Goal: Transaction & Acquisition: Purchase product/service

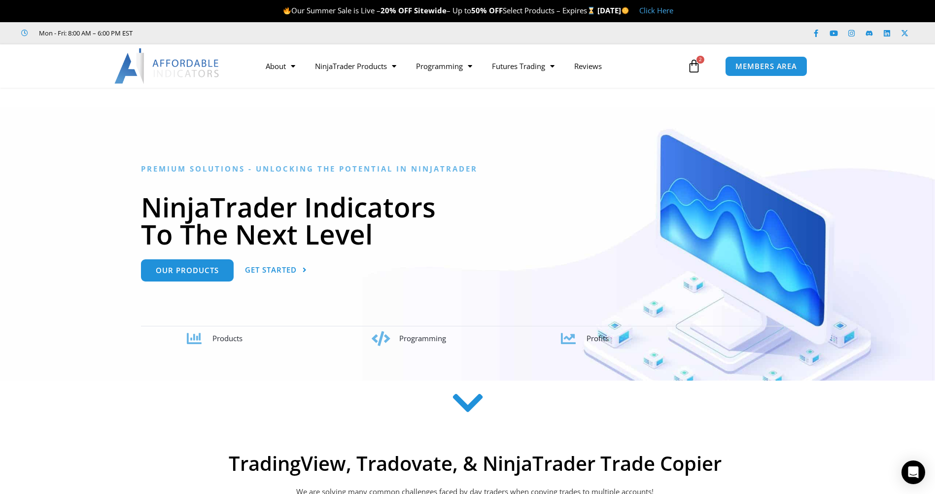
click at [166, 62] on img at bounding box center [167, 65] width 106 height 35
click at [200, 73] on img at bounding box center [167, 65] width 106 height 35
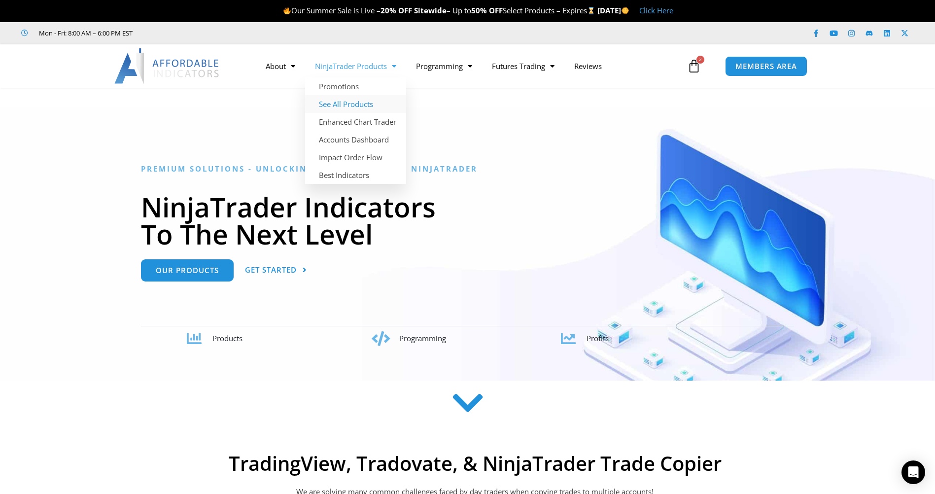
click at [369, 104] on link "See All Products" at bounding box center [355, 104] width 101 height 18
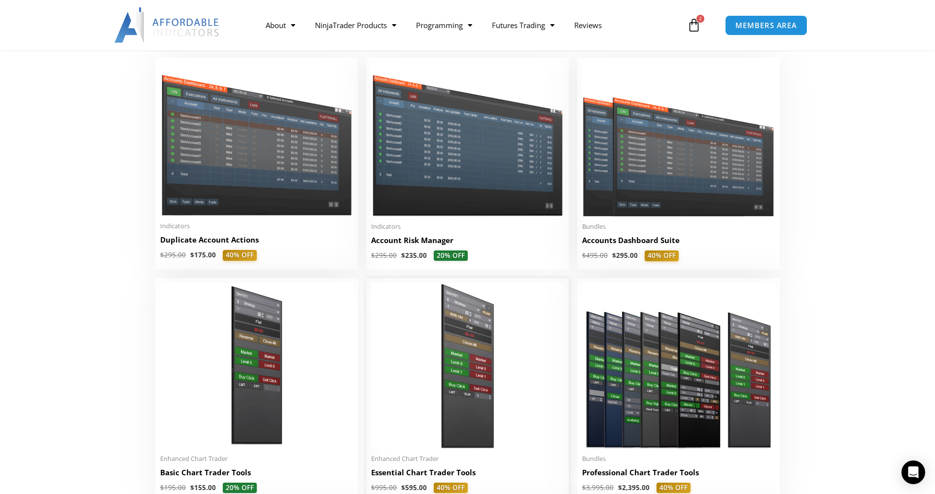
scroll to position [197, 0]
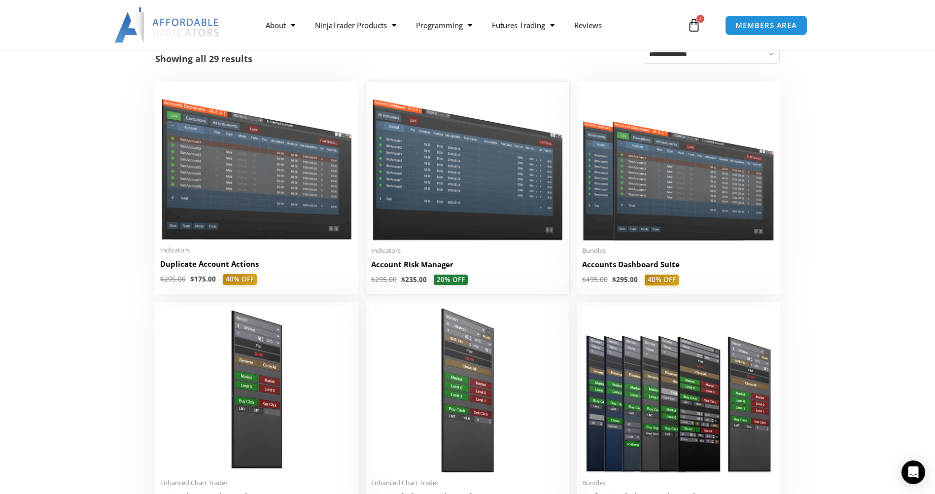
drag, startPoint x: 240, startPoint y: 277, endPoint x: 539, endPoint y: 278, distance: 299.0
click at [539, 278] on span "$ 295.00 $ 235.00 20% OFF" at bounding box center [467, 279] width 193 height 11
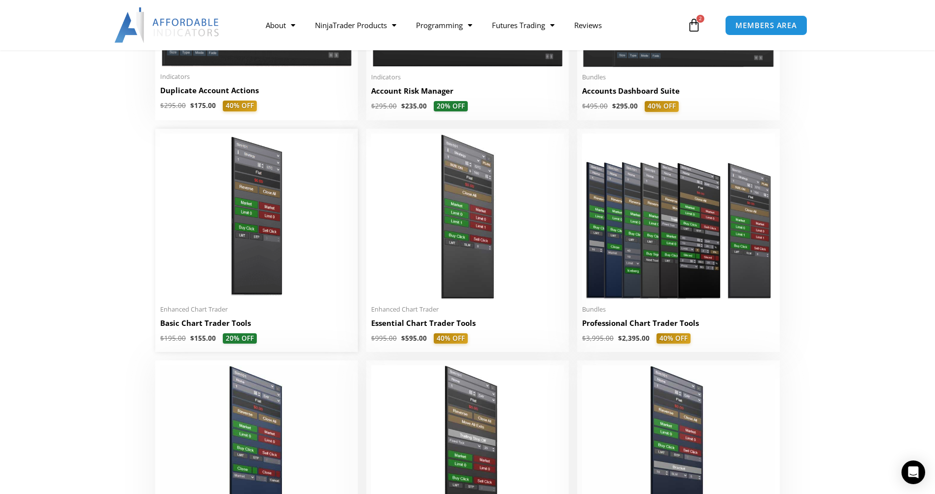
scroll to position [394, 0]
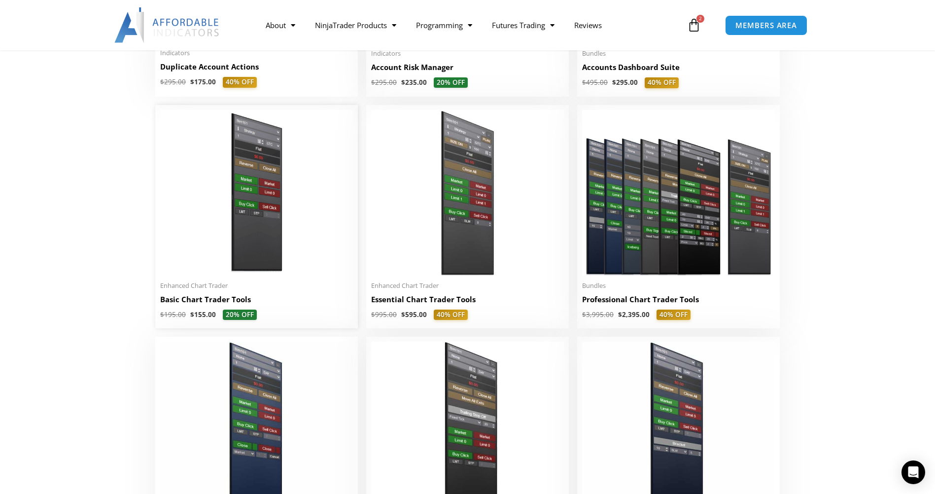
click at [199, 318] on bdi "$ 155.00" at bounding box center [203, 314] width 26 height 9
click at [202, 318] on bdi "$ 155.00" at bounding box center [203, 314] width 26 height 9
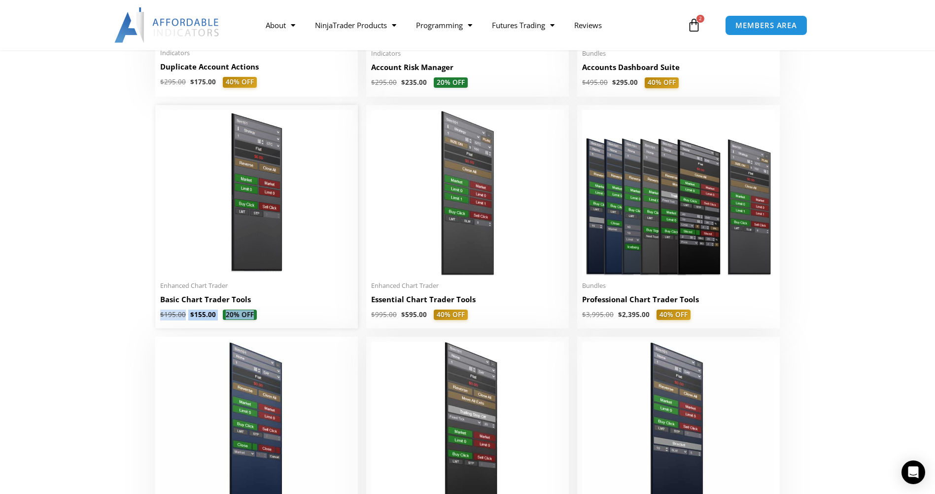
click at [202, 318] on bdi "$ 155.00" at bounding box center [203, 314] width 26 height 9
drag, startPoint x: 202, startPoint y: 318, endPoint x: 210, endPoint y: 312, distance: 10.2
click at [210, 312] on bdi "$ 155.00" at bounding box center [203, 314] width 26 height 9
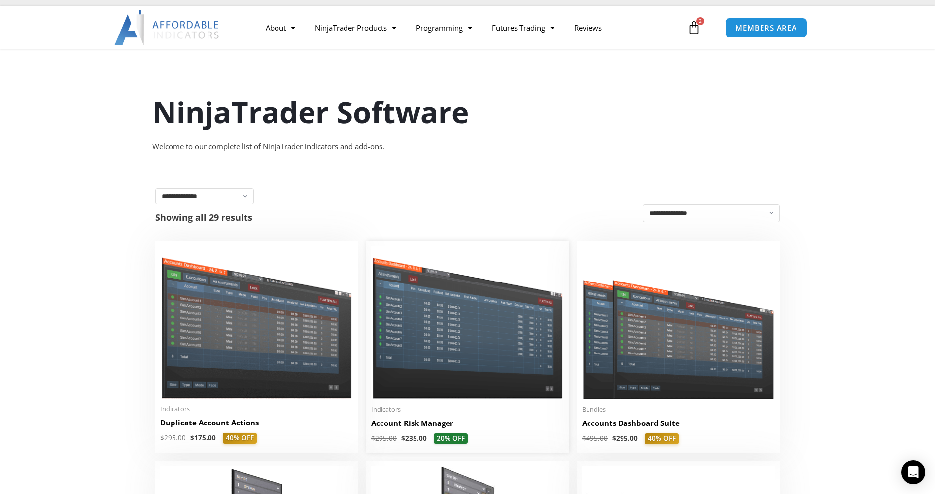
scroll to position [0, 0]
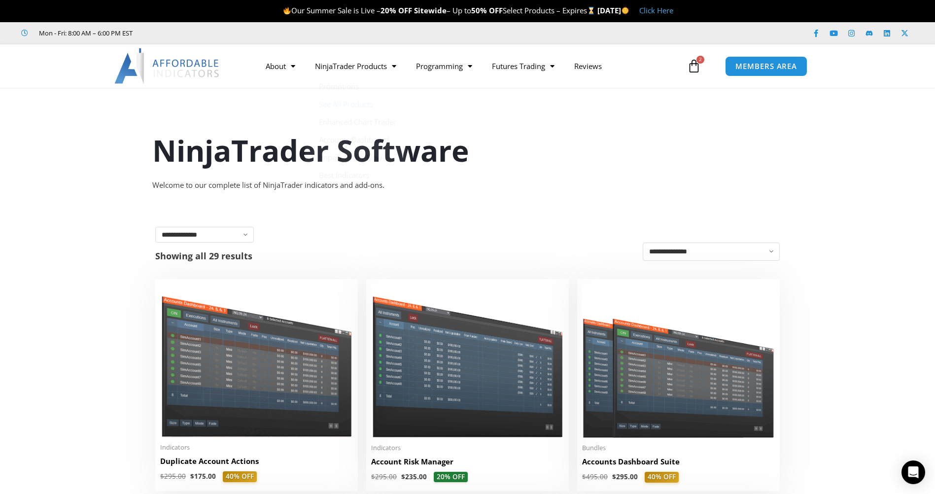
click at [696, 66] on icon at bounding box center [694, 66] width 14 height 14
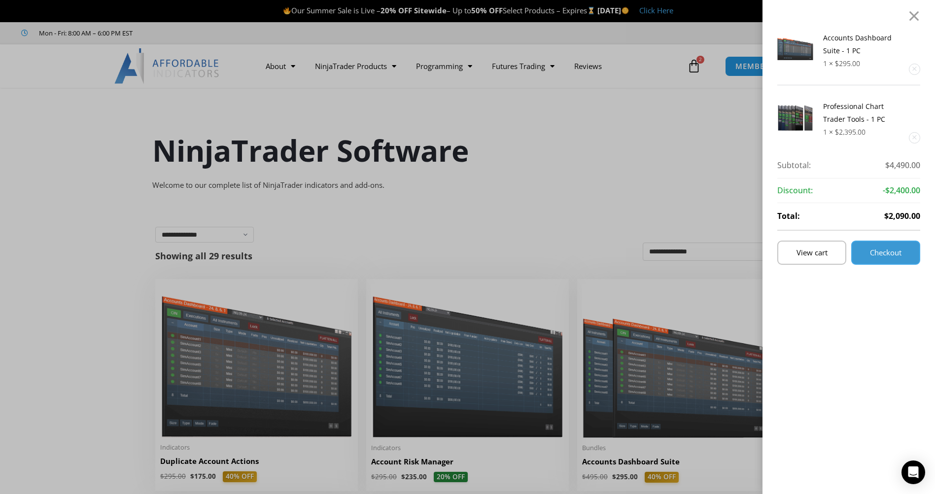
click at [901, 254] on span "Checkout" at bounding box center [885, 252] width 32 height 7
click at [827, 250] on span "View cart" at bounding box center [811, 252] width 31 height 7
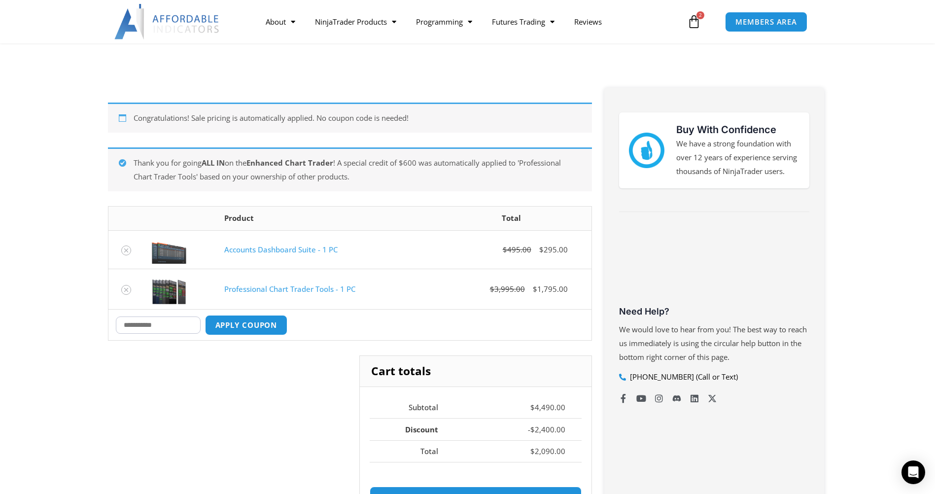
scroll to position [99, 0]
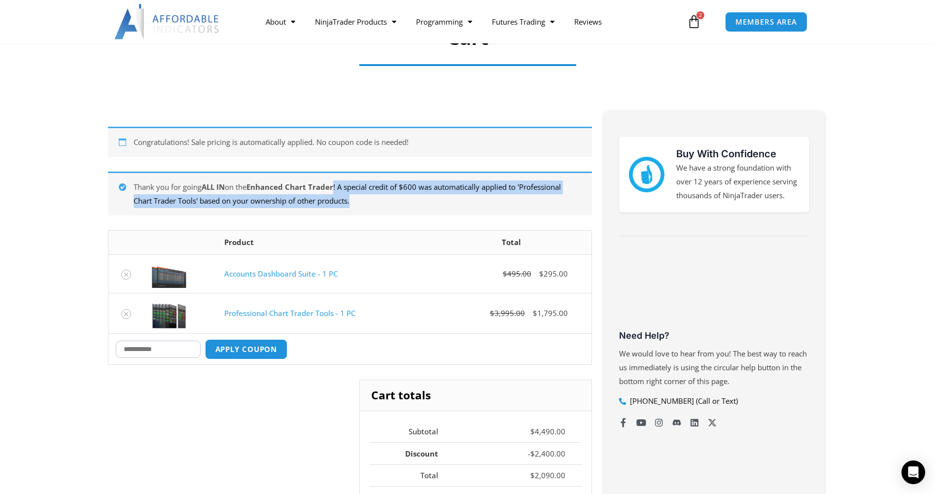
drag, startPoint x: 342, startPoint y: 188, endPoint x: 453, endPoint y: 202, distance: 111.8
click at [453, 202] on div "Thank you for going ALL IN on the Enhanced Chart Trader ! A special credit of $…" at bounding box center [350, 193] width 484 height 44
drag, startPoint x: 461, startPoint y: 203, endPoint x: 361, endPoint y: 190, distance: 100.8
click at [361, 190] on div "Thank you for going ALL IN on the Enhanced Chart Trader ! A special credit of $…" at bounding box center [350, 193] width 484 height 44
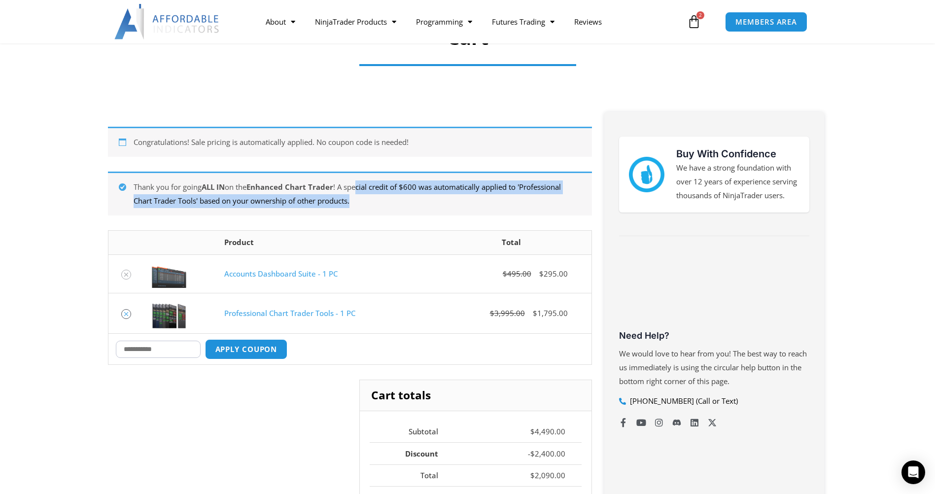
click at [131, 313] on link "Remove Professional Chart Trader Tools - 1 PC from cart" at bounding box center [126, 314] width 10 height 10
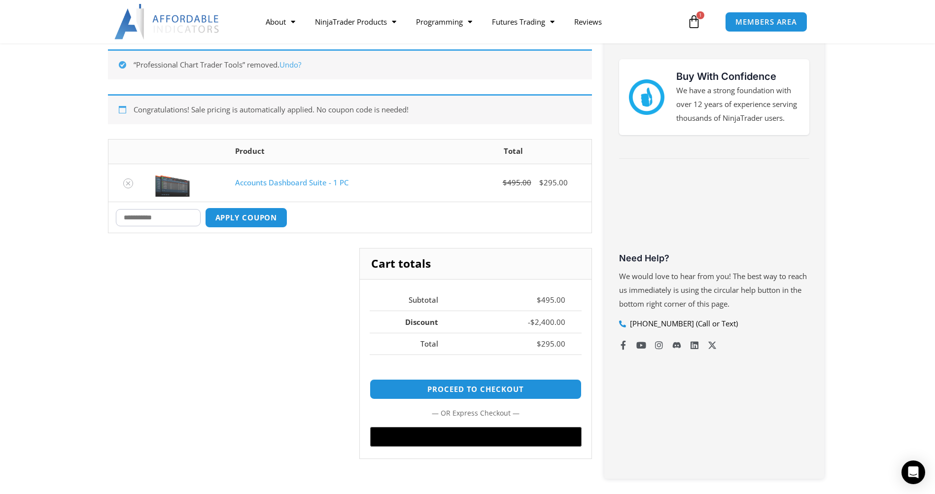
scroll to position [77, 0]
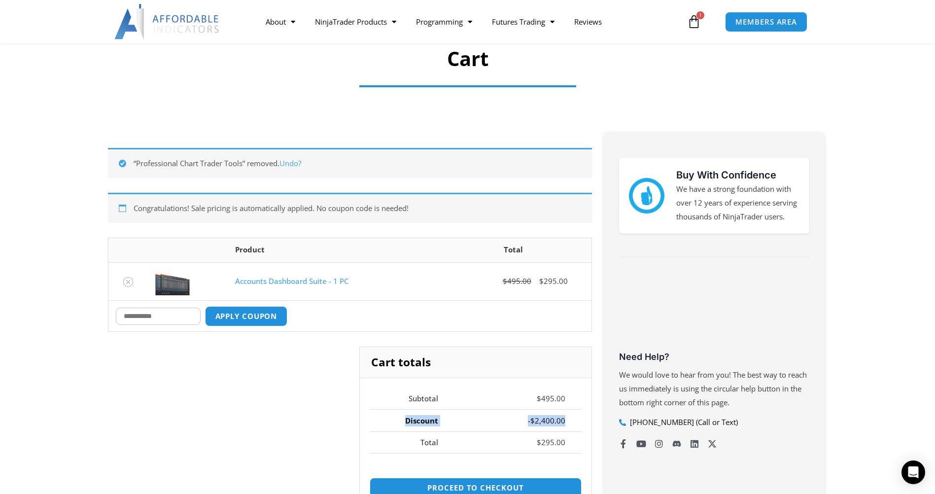
drag, startPoint x: 575, startPoint y: 422, endPoint x: 380, endPoint y: 428, distance: 194.7
click at [380, 428] on tr "Discount - $ 2,400.00" at bounding box center [474, 420] width 211 height 22
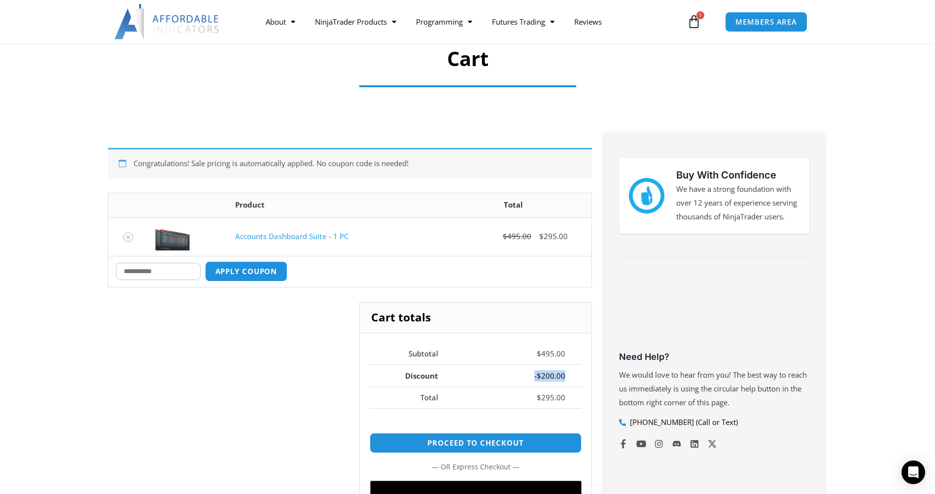
drag, startPoint x: 569, startPoint y: 373, endPoint x: 516, endPoint y: 372, distance: 53.2
click at [516, 372] on td "- $ 200.00" at bounding box center [517, 375] width 127 height 22
drag, startPoint x: 516, startPoint y: 372, endPoint x: 432, endPoint y: 341, distance: 89.9
click at [516, 372] on td "- $ 200.00" at bounding box center [517, 375] width 127 height 22
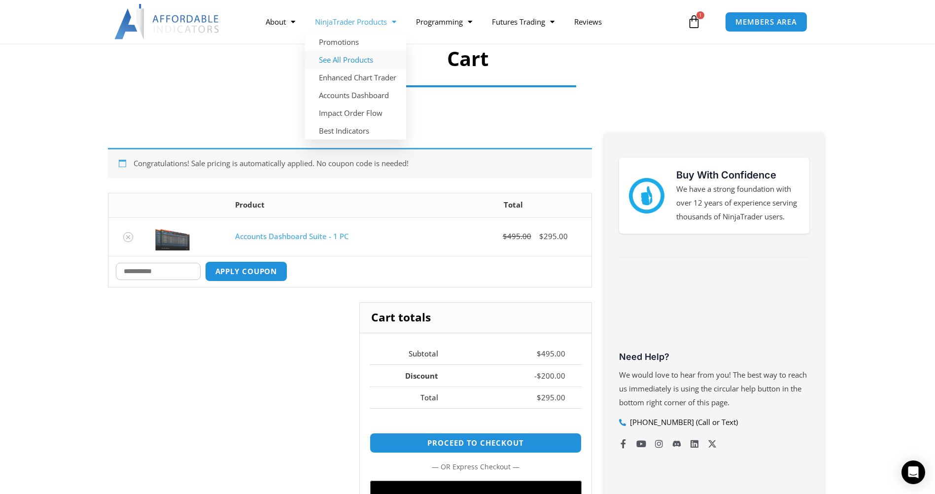
click at [353, 59] on link "See All Products" at bounding box center [355, 60] width 101 height 18
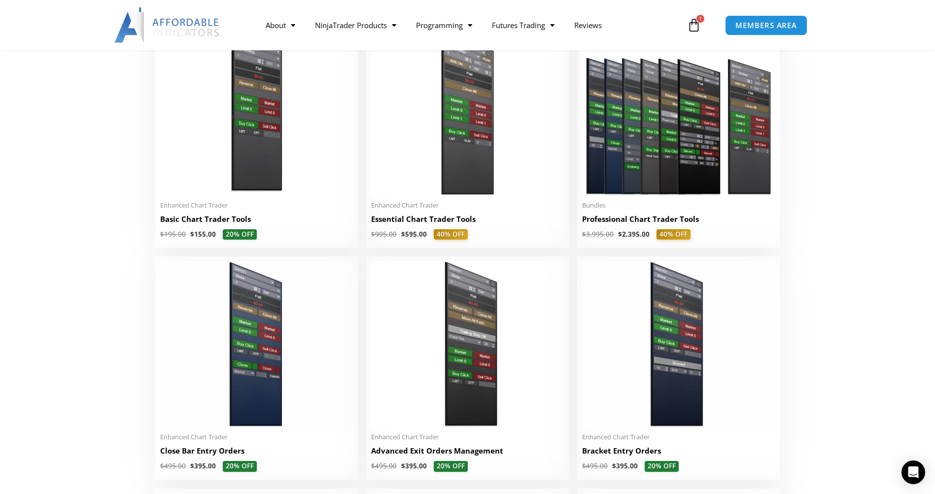
scroll to position [493, 0]
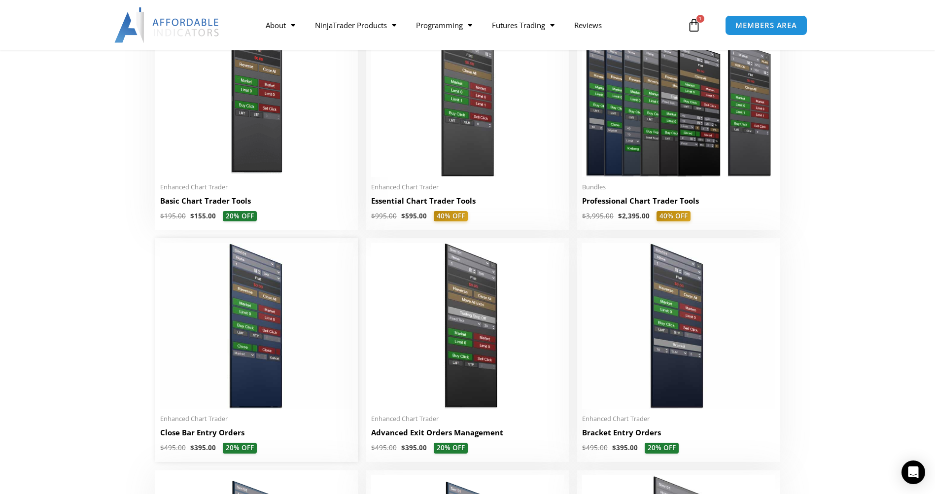
click at [215, 372] on img at bounding box center [256, 326] width 193 height 166
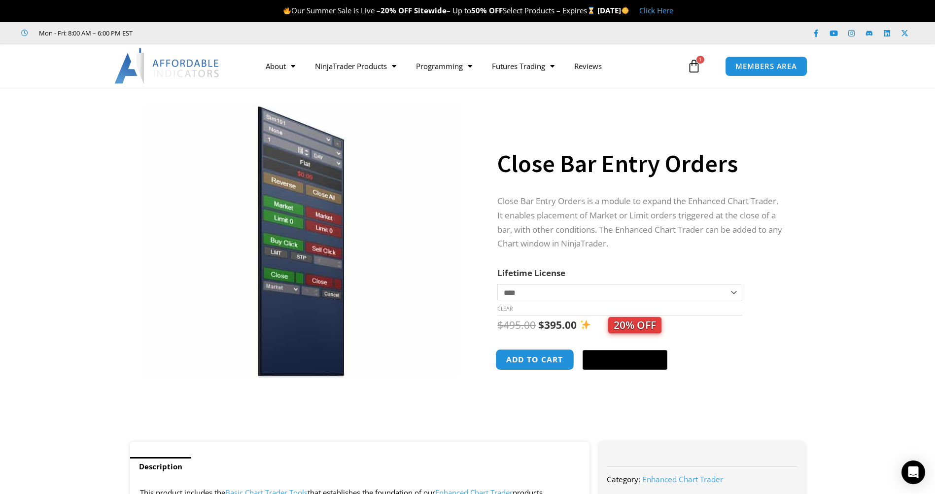
click at [537, 365] on button "Add to cart" at bounding box center [535, 359] width 79 height 21
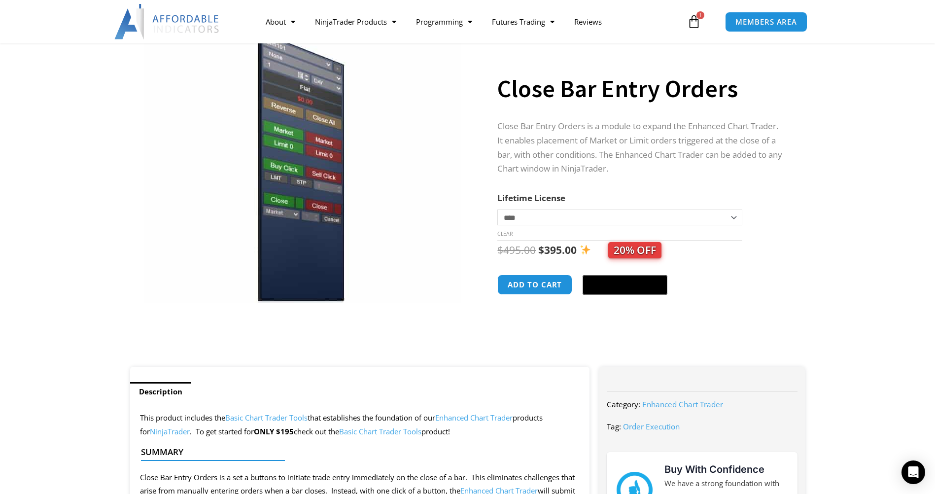
scroll to position [99, 0]
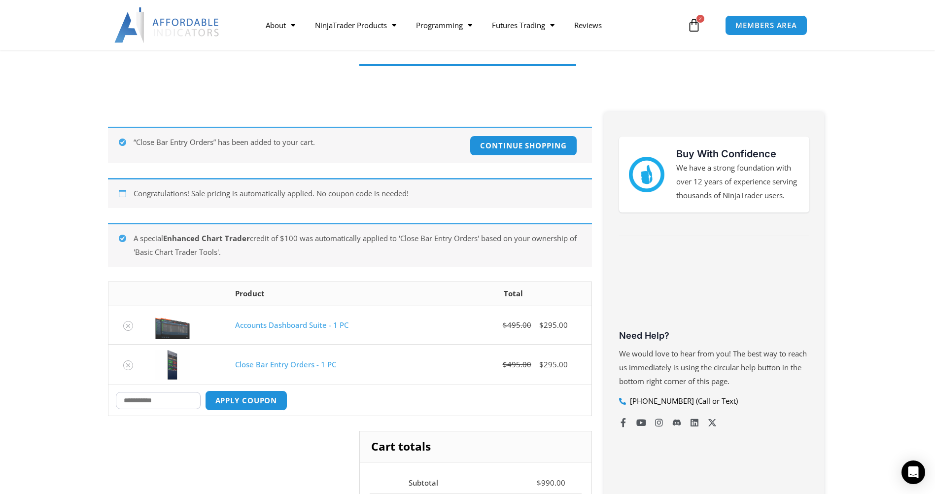
scroll to position [197, 0]
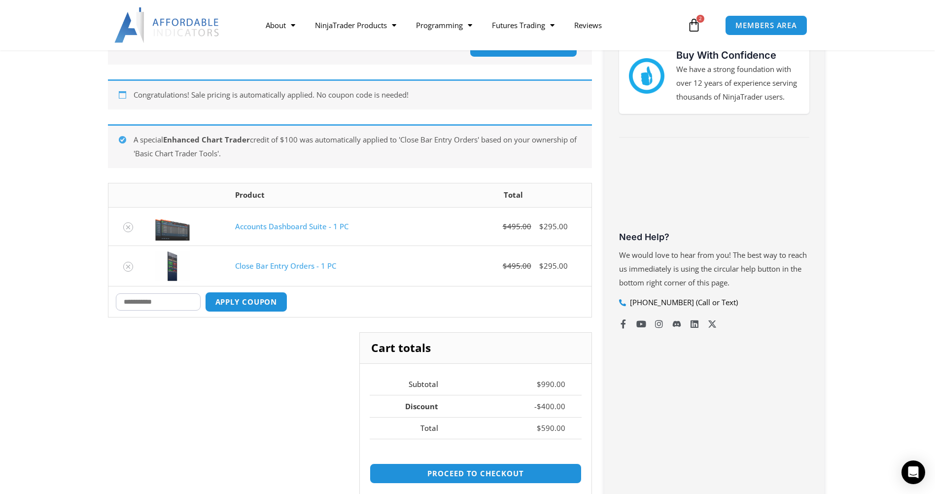
drag, startPoint x: 134, startPoint y: 138, endPoint x: 490, endPoint y: 158, distance: 357.2
click at [490, 158] on div "A special Enhanced Chart Trader credit of $100 was automatically applied to 'Cl…" at bounding box center [350, 146] width 484 height 44
drag, startPoint x: 416, startPoint y: 158, endPoint x: 182, endPoint y: 139, distance: 235.2
click at [182, 139] on div "A special Enhanced Chart Trader credit of $100 was automatically applied to 'Cl…" at bounding box center [350, 146] width 484 height 44
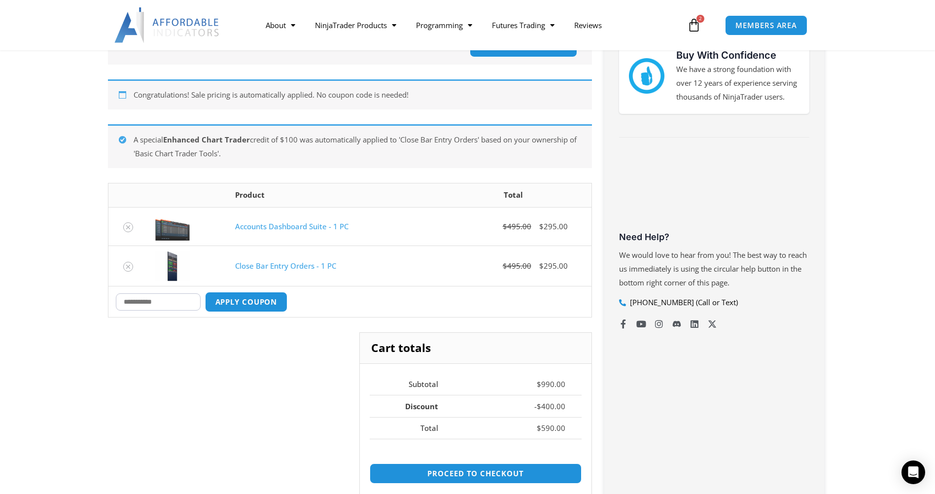
click at [182, 139] on strong "Enhanced Chart Trader" at bounding box center [206, 139] width 87 height 10
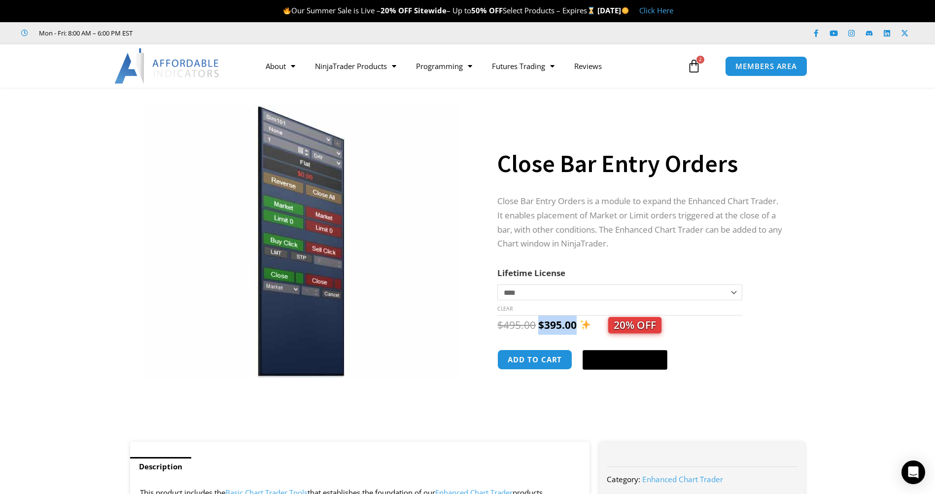
drag, startPoint x: 574, startPoint y: 327, endPoint x: 540, endPoint y: 328, distance: 33.5
click at [540, 328] on bdi "$ 395.00" at bounding box center [557, 325] width 38 height 14
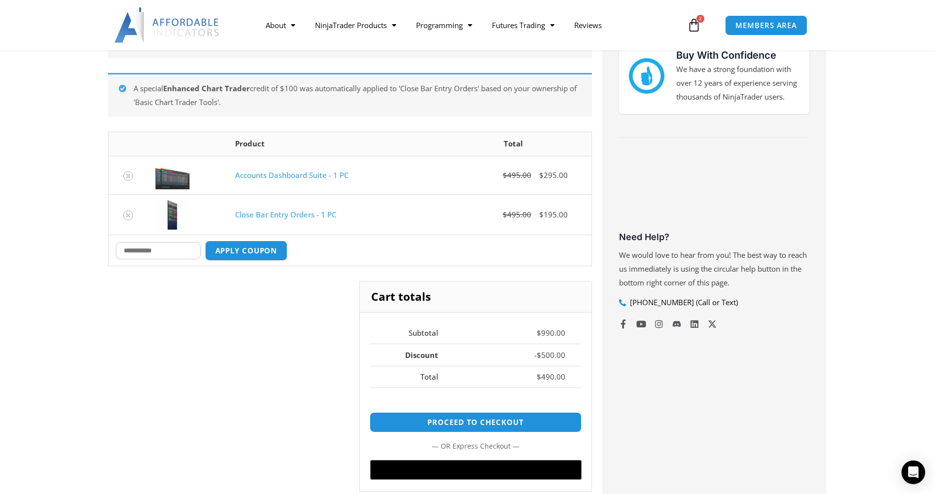
drag, startPoint x: 136, startPoint y: 89, endPoint x: 466, endPoint y: 110, distance: 330.2
click at [466, 110] on div "A special Enhanced Chart Trader credit of $100 was automatically applied to 'Cl…" at bounding box center [350, 95] width 484 height 44
drag, startPoint x: 466, startPoint y: 110, endPoint x: 473, endPoint y: 109, distance: 7.5
click at [466, 110] on div "A special Enhanced Chart Trader credit of $100 was automatically applied to 'Cl…" at bounding box center [350, 95] width 484 height 44
click at [771, 23] on span "MEMBERS AREA" at bounding box center [765, 25] width 67 height 8
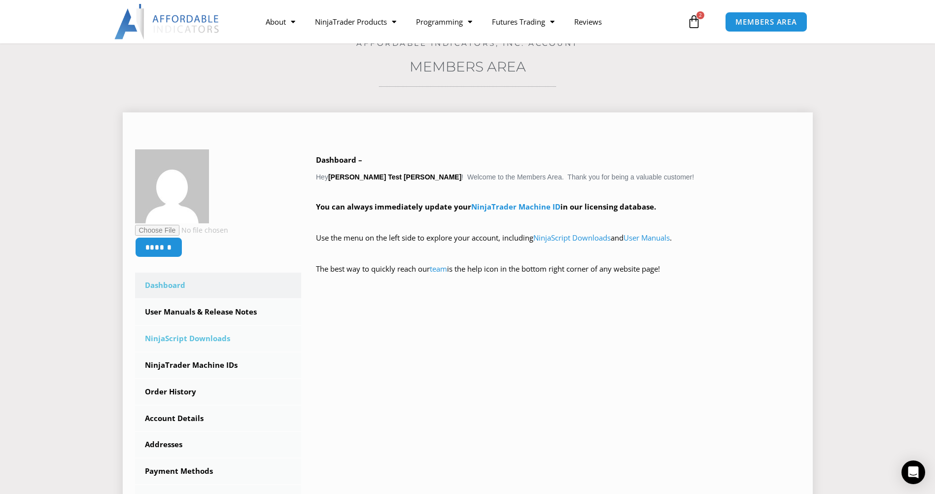
scroll to position [99, 0]
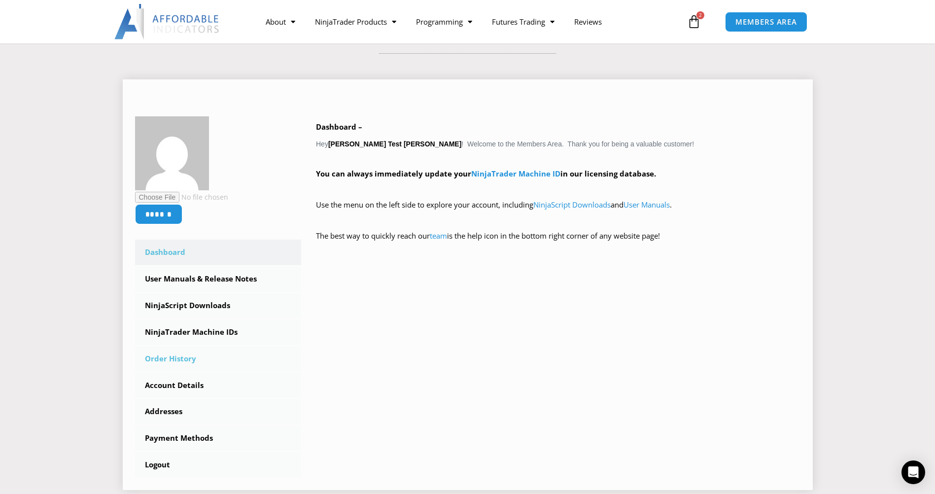
click at [180, 348] on link "Order History" at bounding box center [218, 359] width 167 height 26
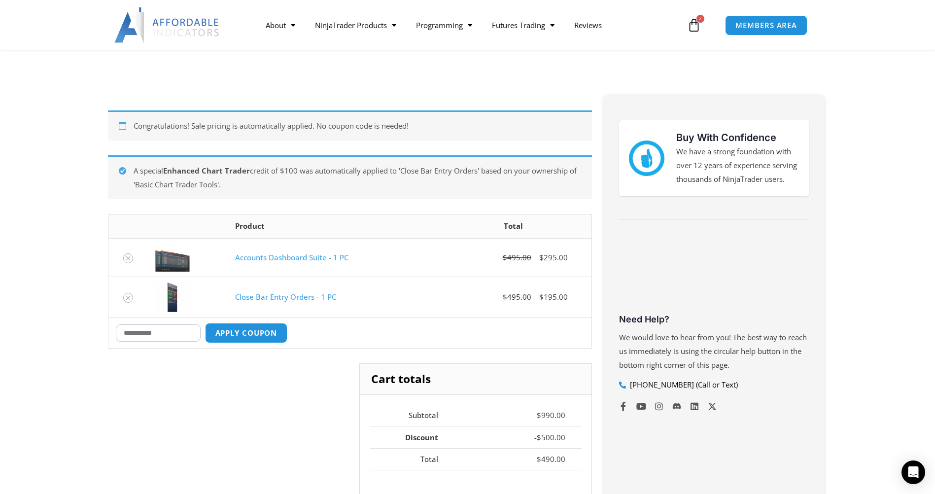
scroll to position [99, 0]
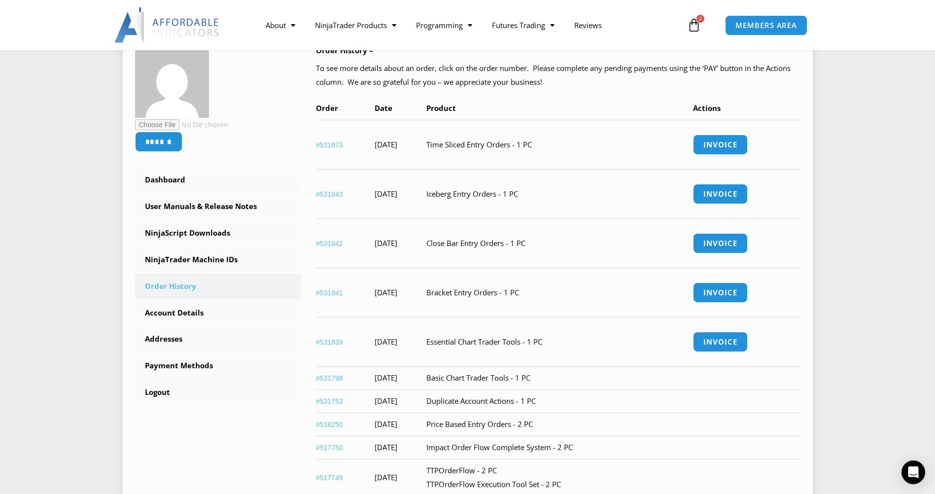
scroll to position [197, 0]
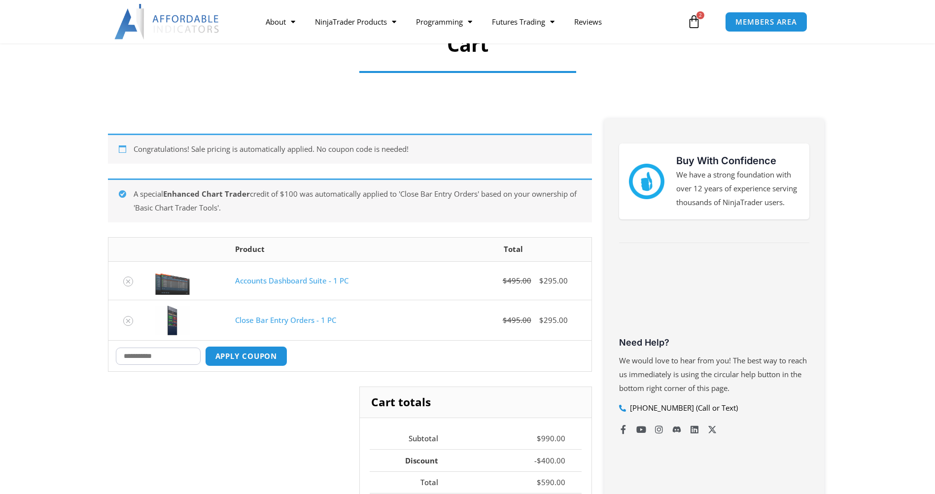
scroll to position [92, 0]
click at [286, 20] on span "Menu" at bounding box center [290, 21] width 9 height 17
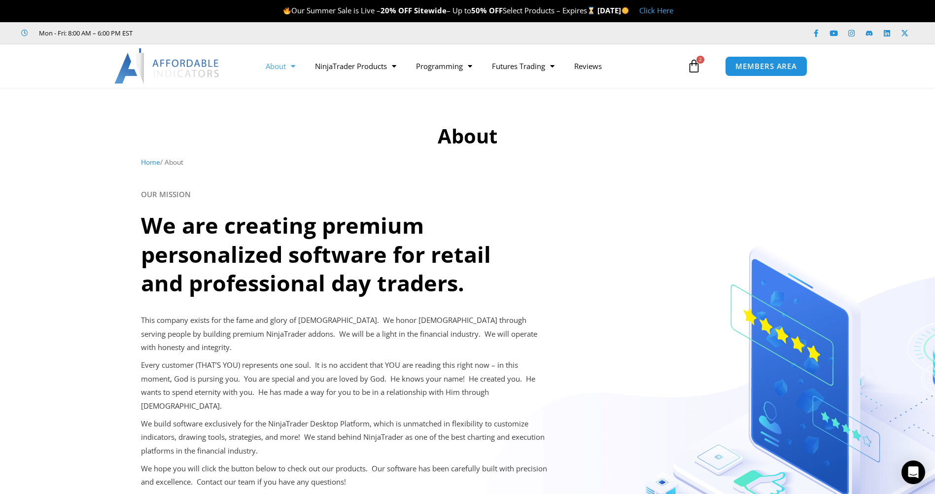
click at [706, 65] on link "$ 990.00 2 Cart" at bounding box center [693, 66] width 43 height 29
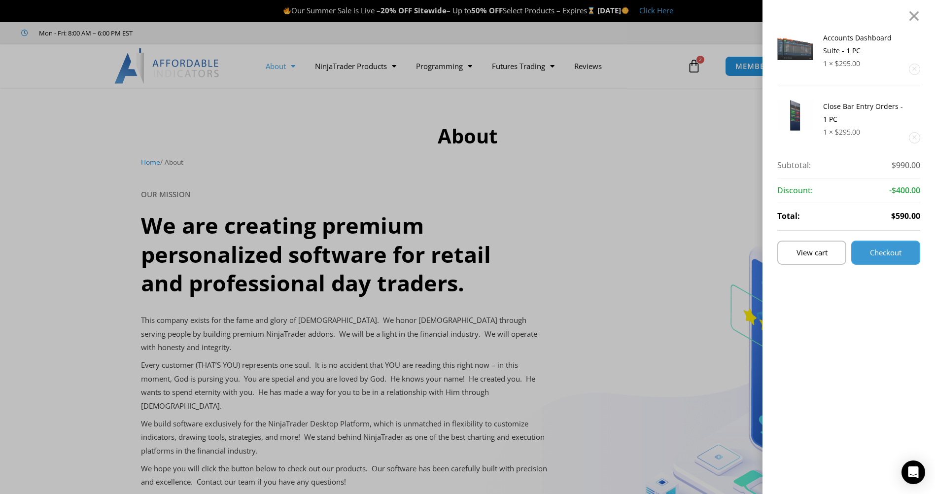
click at [879, 252] on span "Checkout" at bounding box center [885, 252] width 32 height 7
click at [825, 251] on span "View cart" at bounding box center [811, 252] width 31 height 7
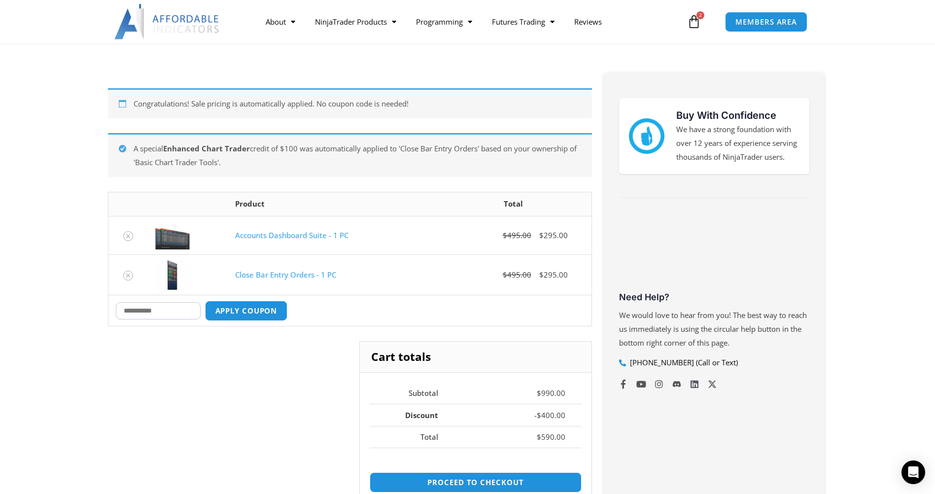
scroll to position [99, 0]
